Goal: Task Accomplishment & Management: Complete application form

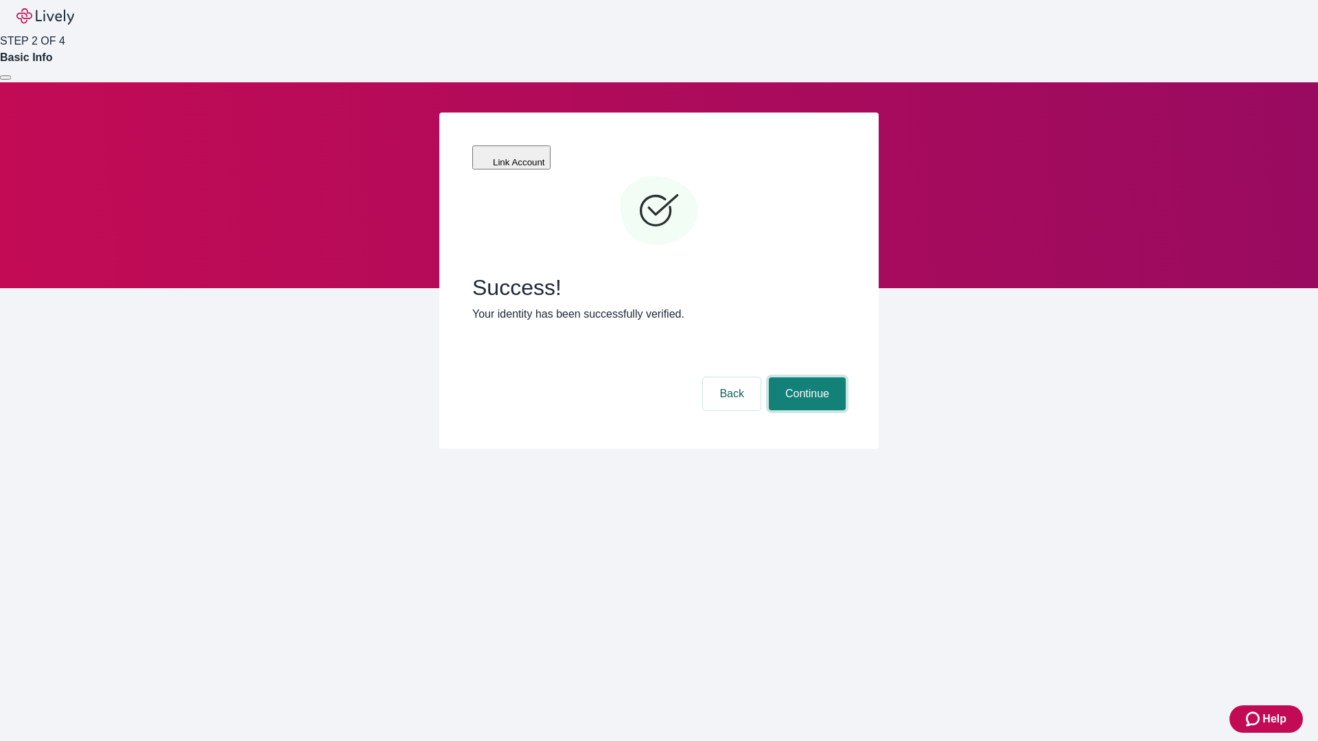
click at [805, 378] on button "Continue" at bounding box center [807, 394] width 77 height 33
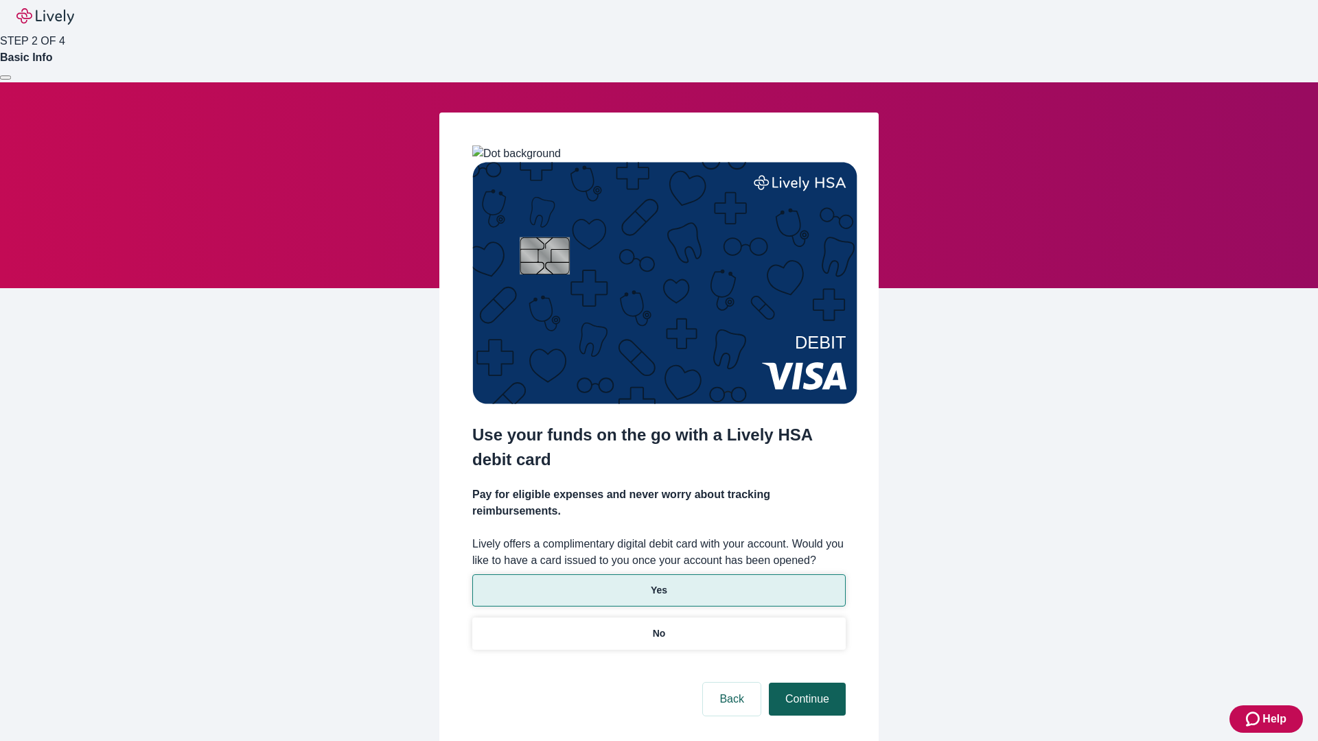
click at [658, 627] on p "No" at bounding box center [659, 634] width 13 height 14
click at [805, 683] on button "Continue" at bounding box center [807, 699] width 77 height 33
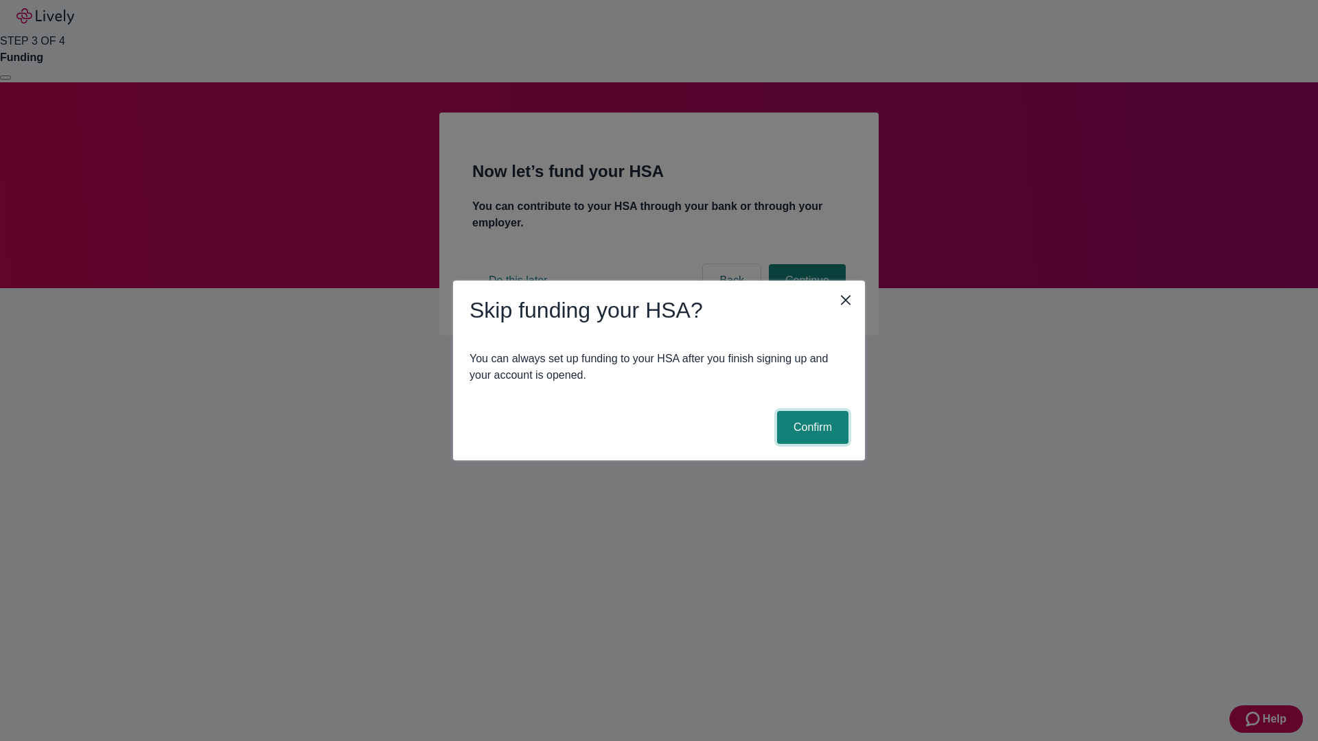
click at [811, 428] on button "Confirm" at bounding box center [812, 427] width 71 height 33
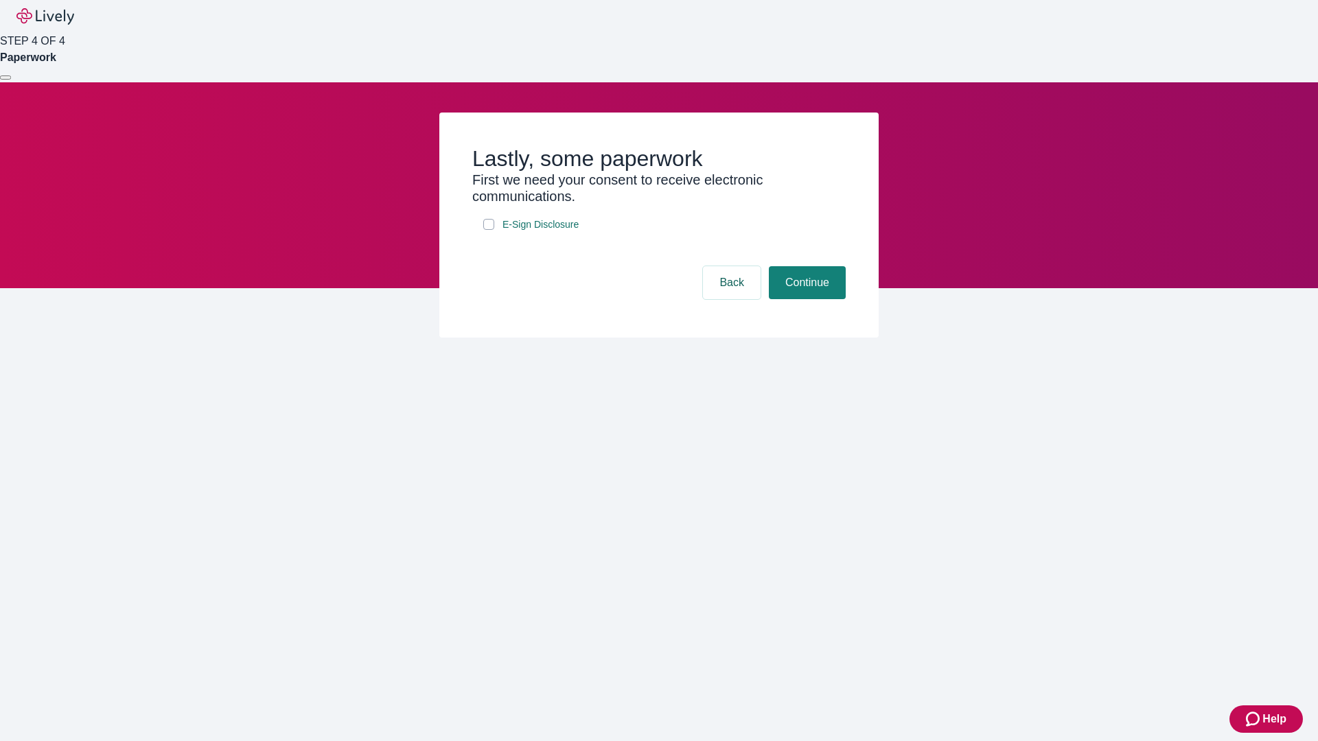
click at [489, 230] on input "E-Sign Disclosure" at bounding box center [488, 224] width 11 height 11
checkbox input "true"
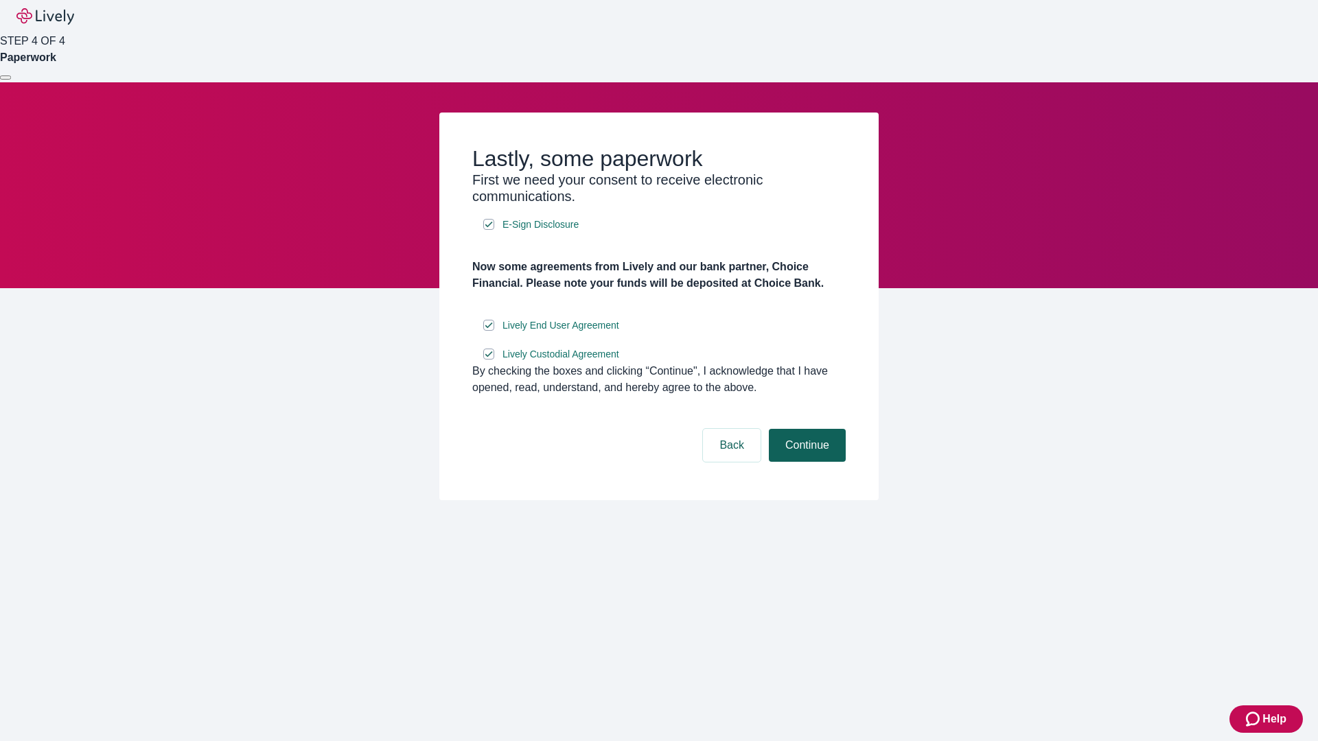
click at [805, 462] on button "Continue" at bounding box center [807, 445] width 77 height 33
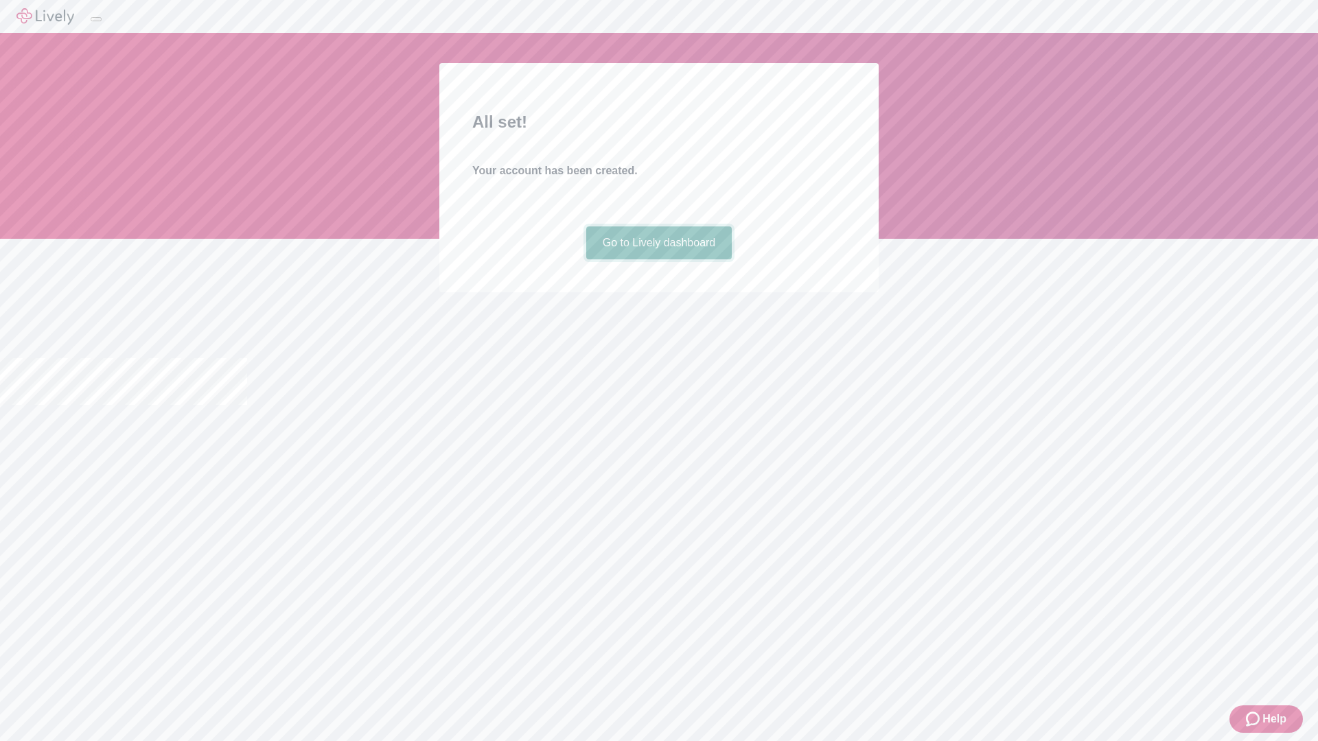
click at [658, 259] on link "Go to Lively dashboard" at bounding box center [659, 243] width 146 height 33
